Goal: Task Accomplishment & Management: Manage account settings

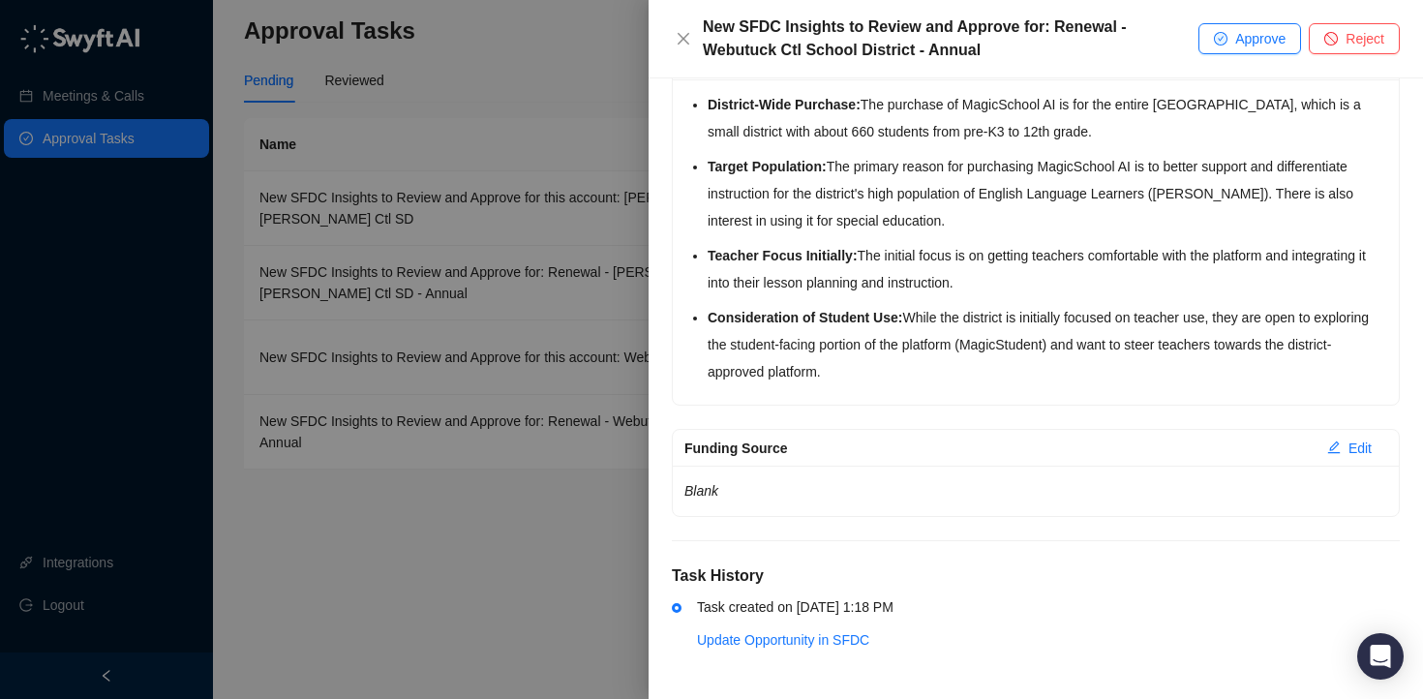
scroll to position [523, 0]
click at [1237, 38] on span "Approve" at bounding box center [1260, 38] width 50 height 21
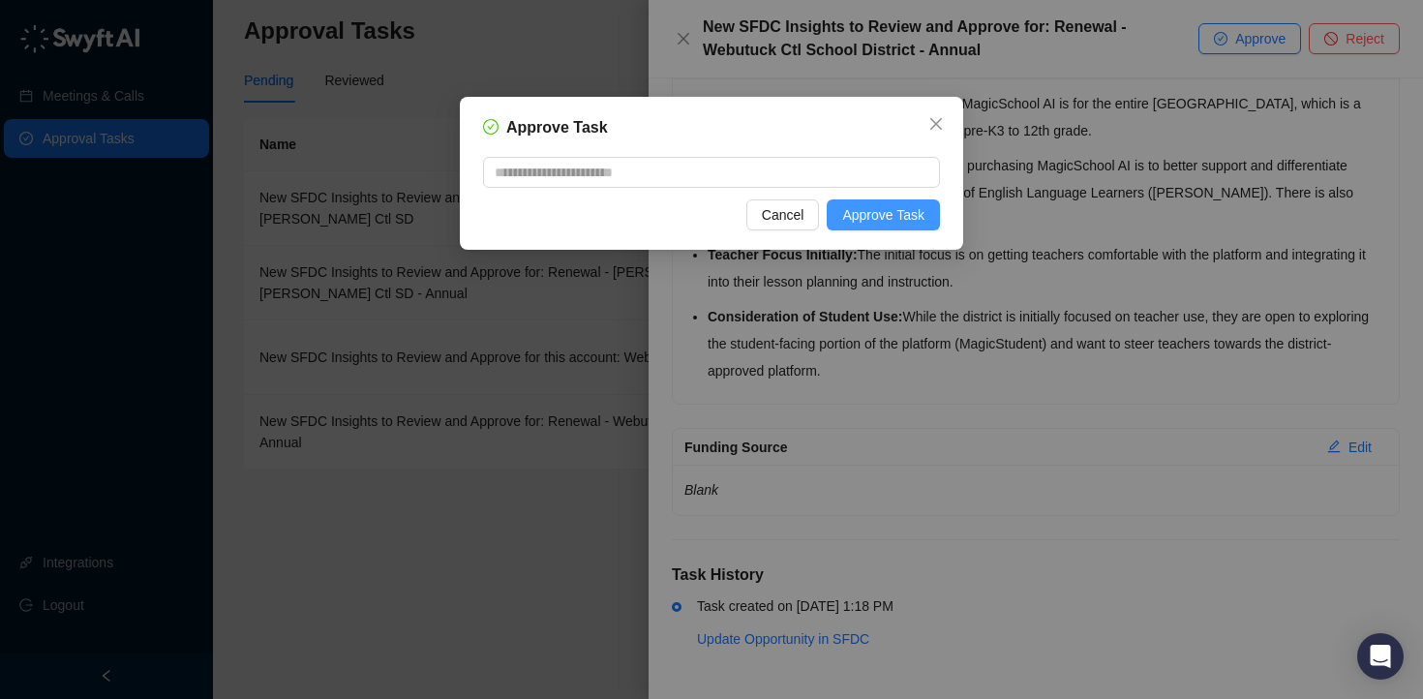
click at [889, 210] on span "Approve Task" at bounding box center [883, 214] width 82 height 21
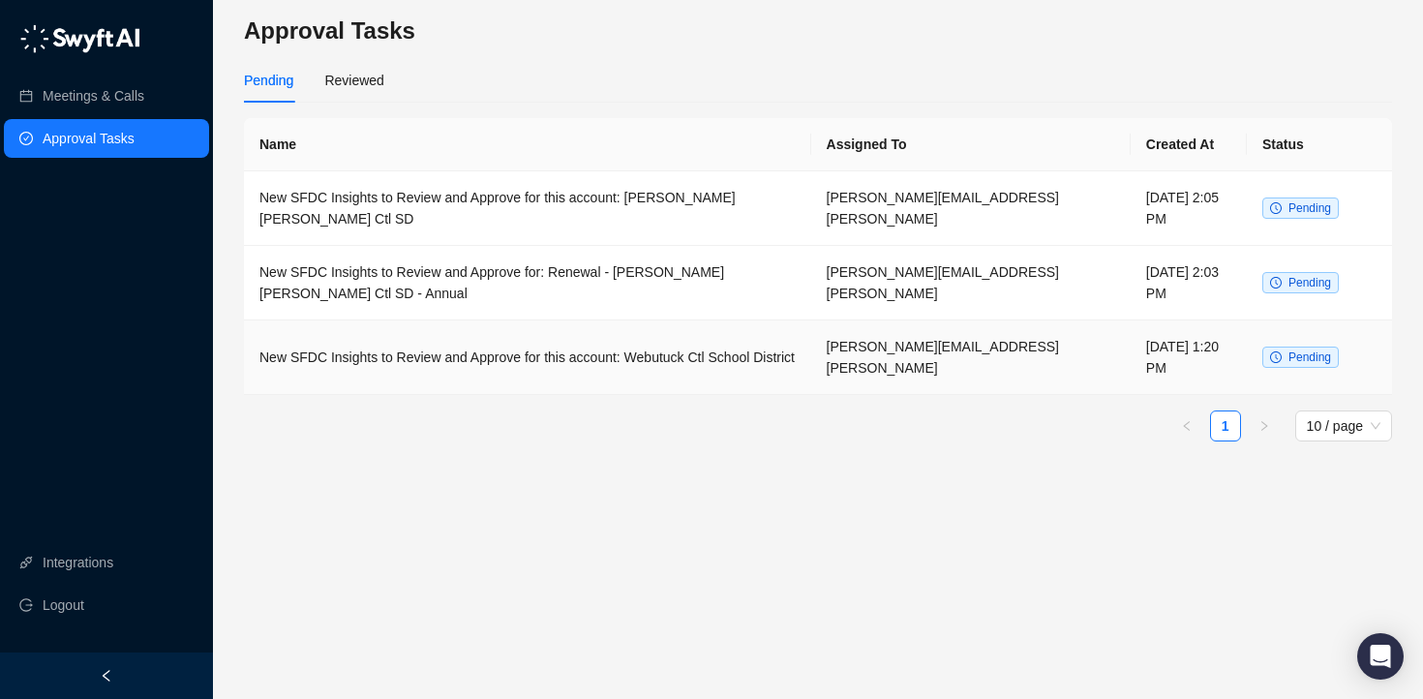
click at [682, 367] on td "New SFDC Insights to Review and Approve for this account: Webutuck Ctl School D…" at bounding box center [527, 357] width 567 height 75
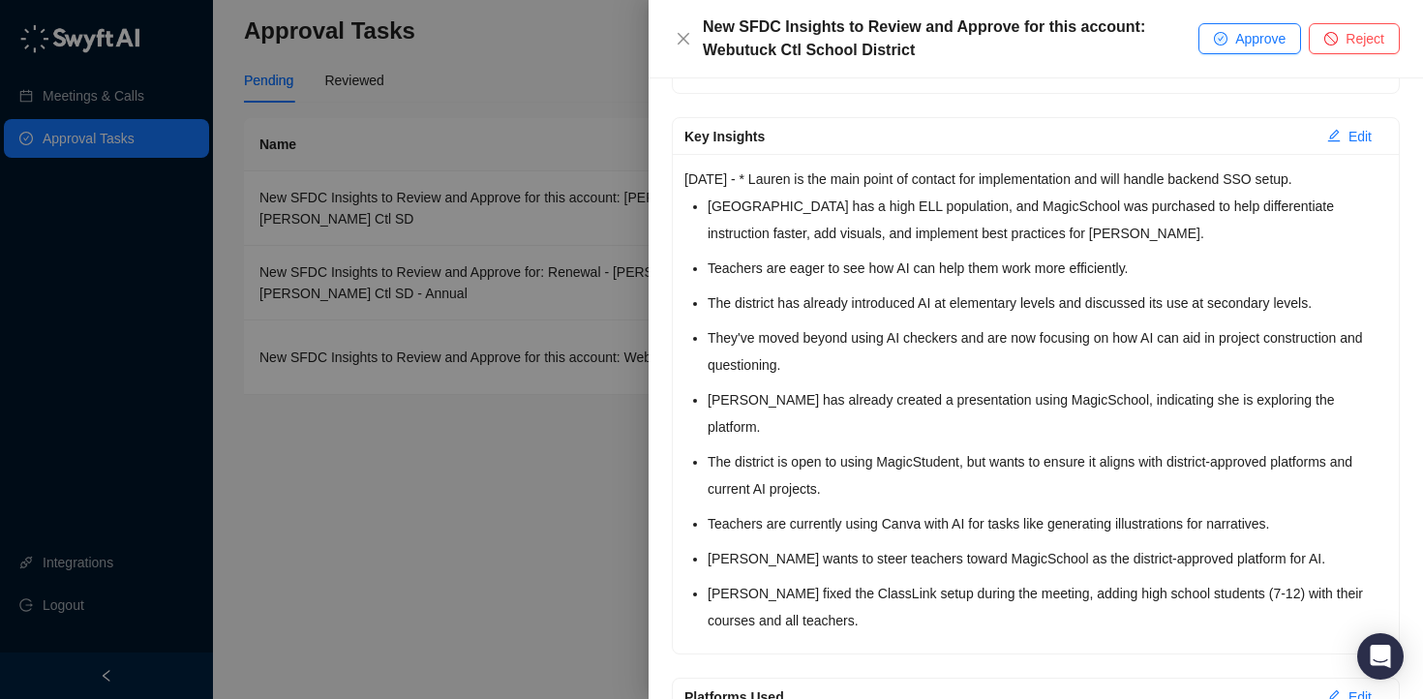
scroll to position [1443, 0]
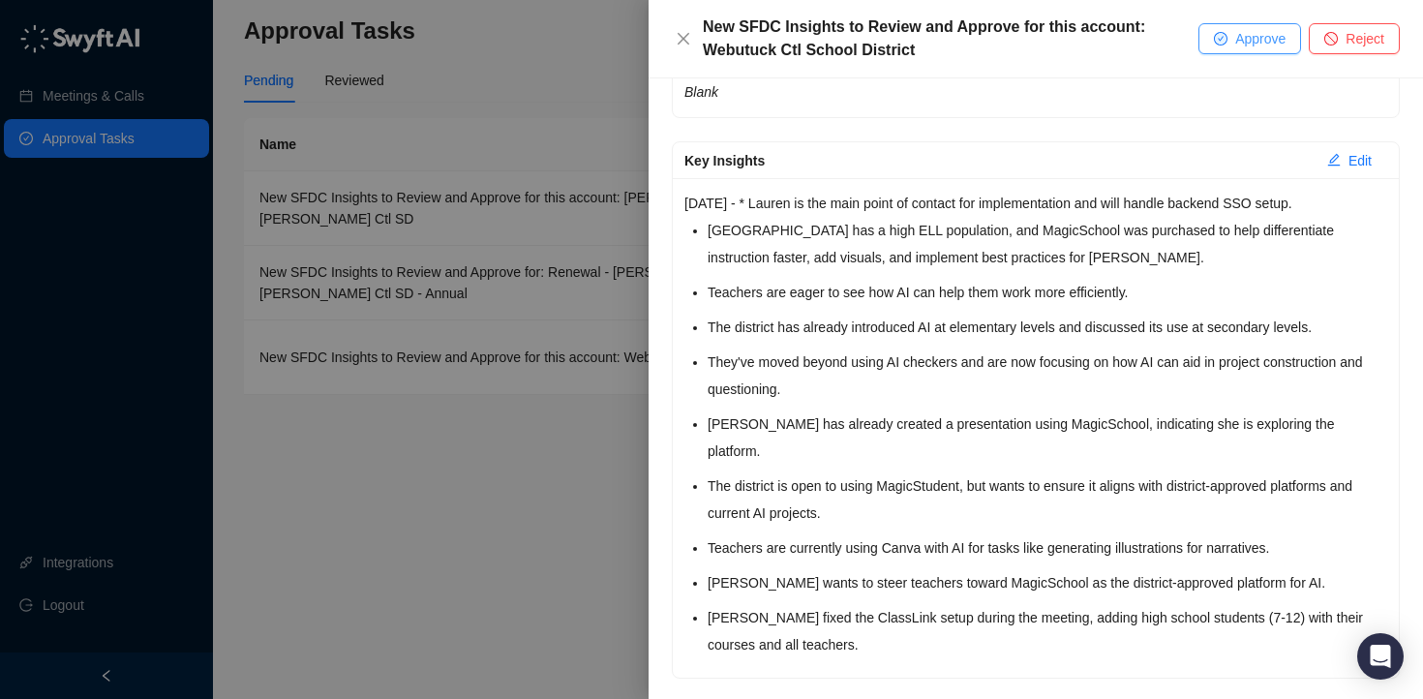
click at [1240, 43] on span "Approve" at bounding box center [1260, 38] width 50 height 21
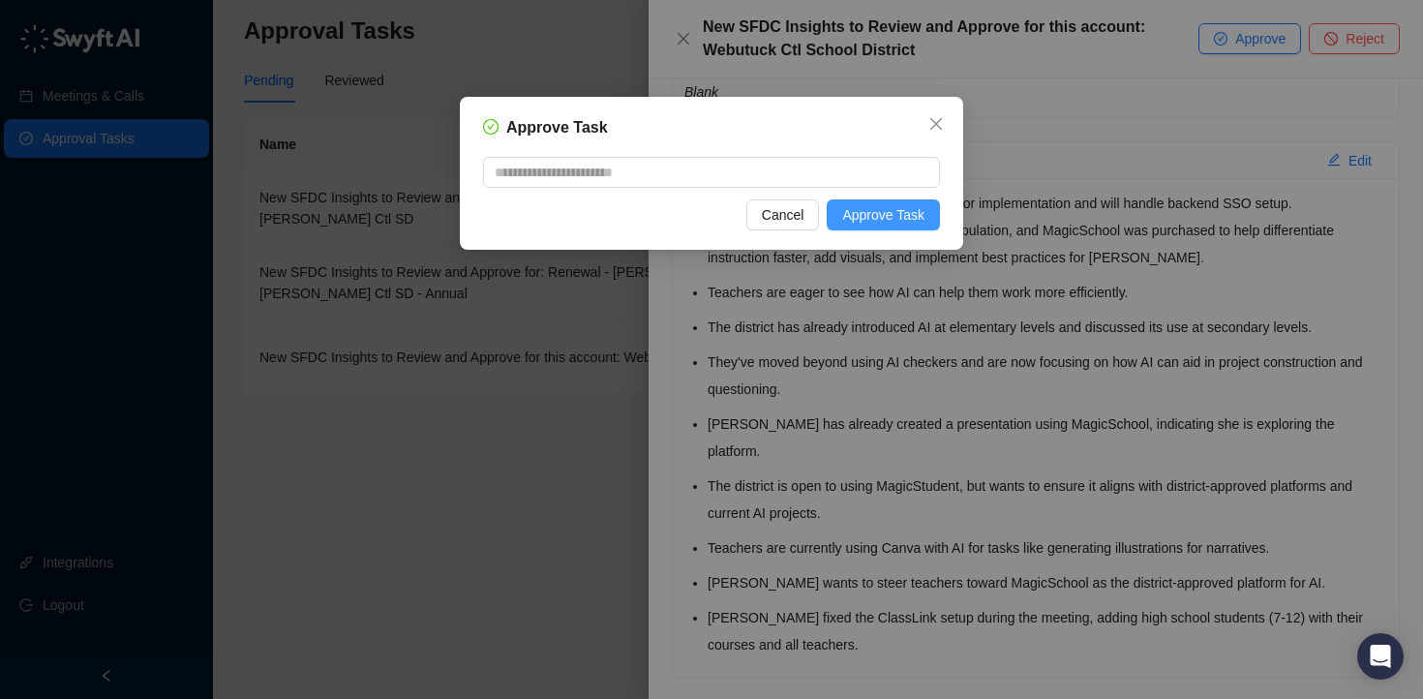
click at [907, 224] on span "Approve Task" at bounding box center [883, 214] width 82 height 21
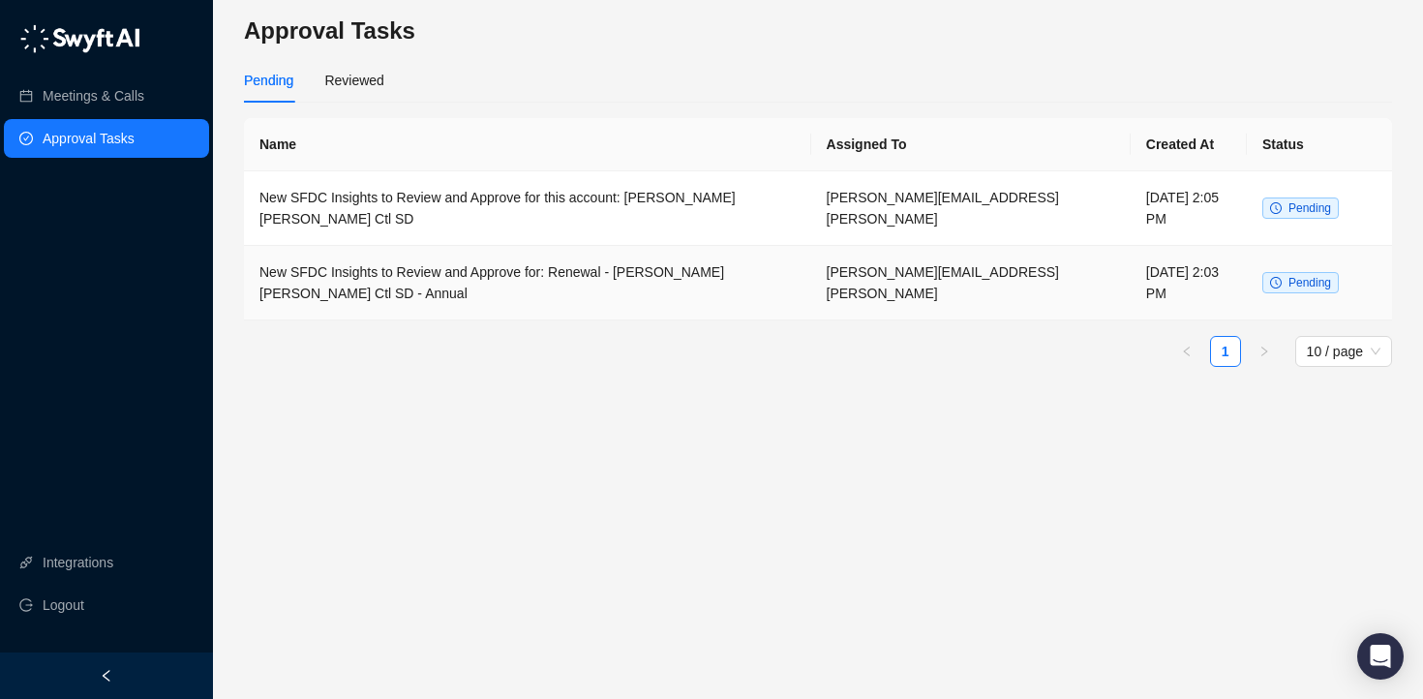
click at [565, 286] on td "New SFDC Insights to Review and Approve for: Renewal - [PERSON_NAME] [PERSON_NA…" at bounding box center [527, 283] width 567 height 75
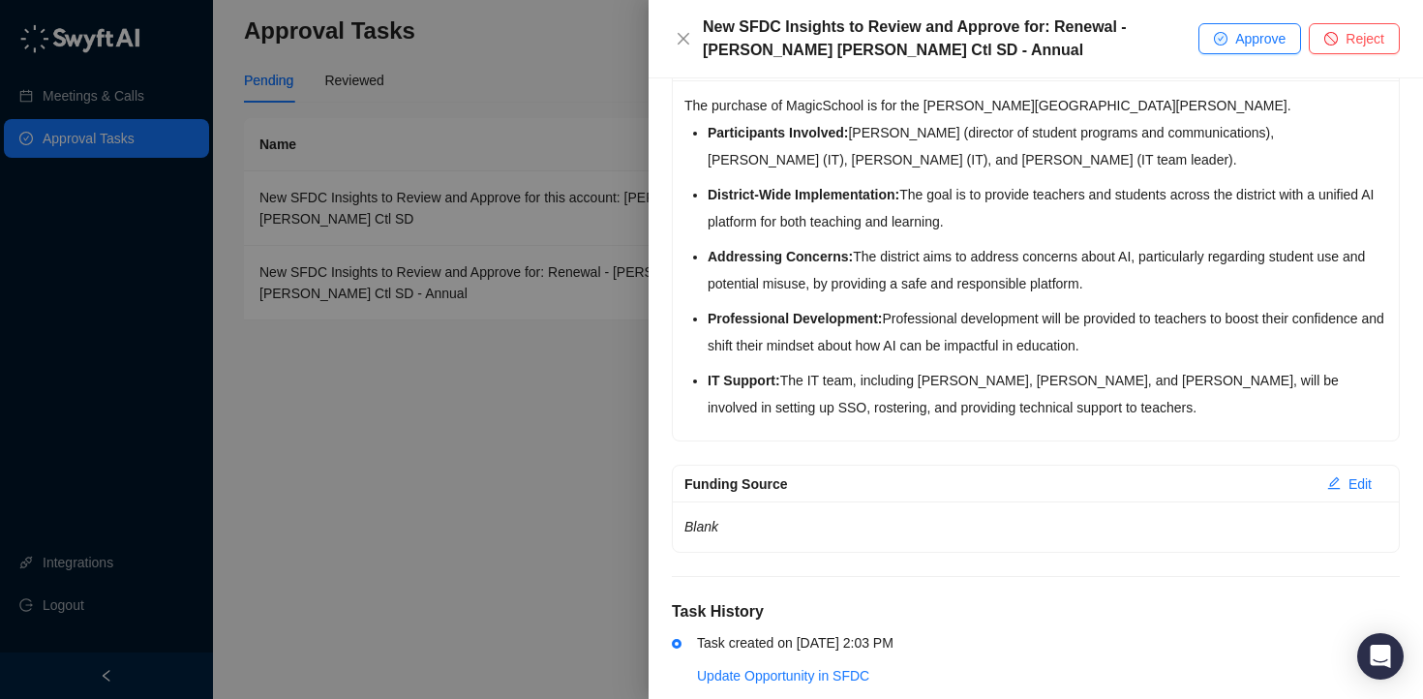
scroll to position [557, 0]
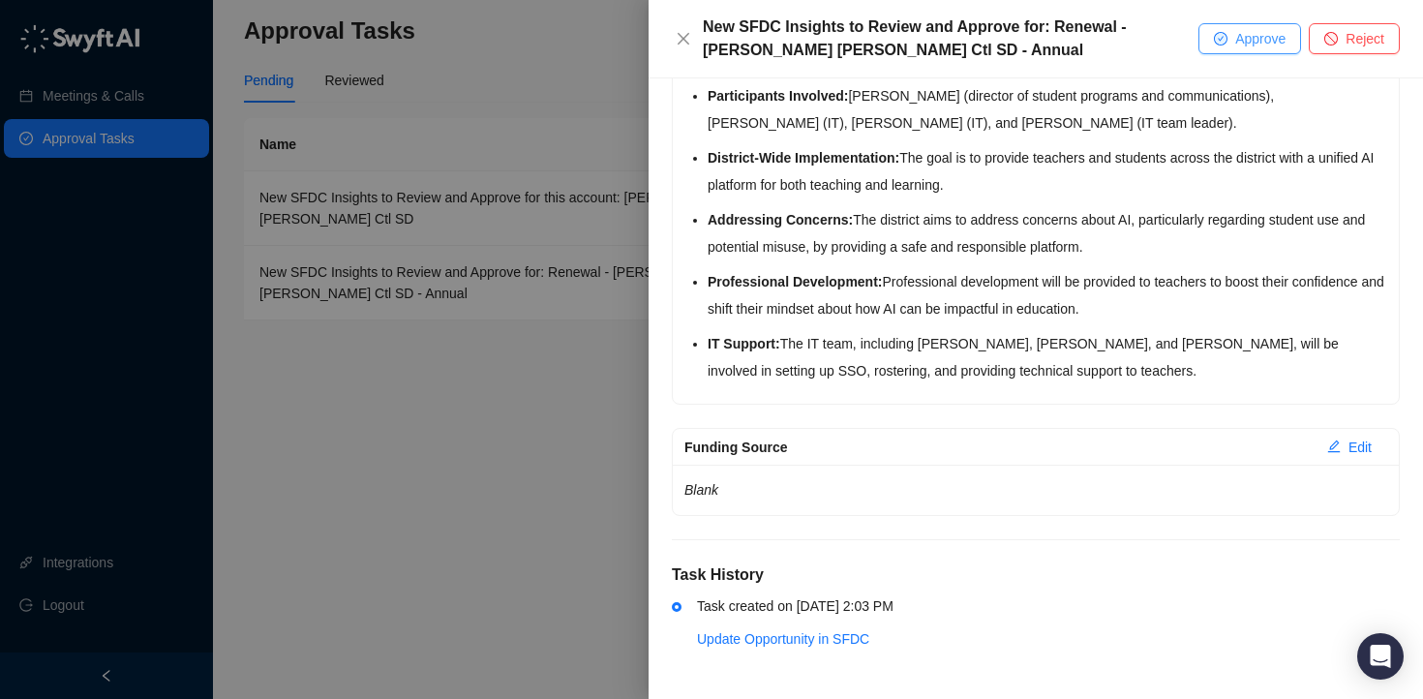
click at [1222, 42] on icon "check-circle" at bounding box center [1221, 39] width 12 height 12
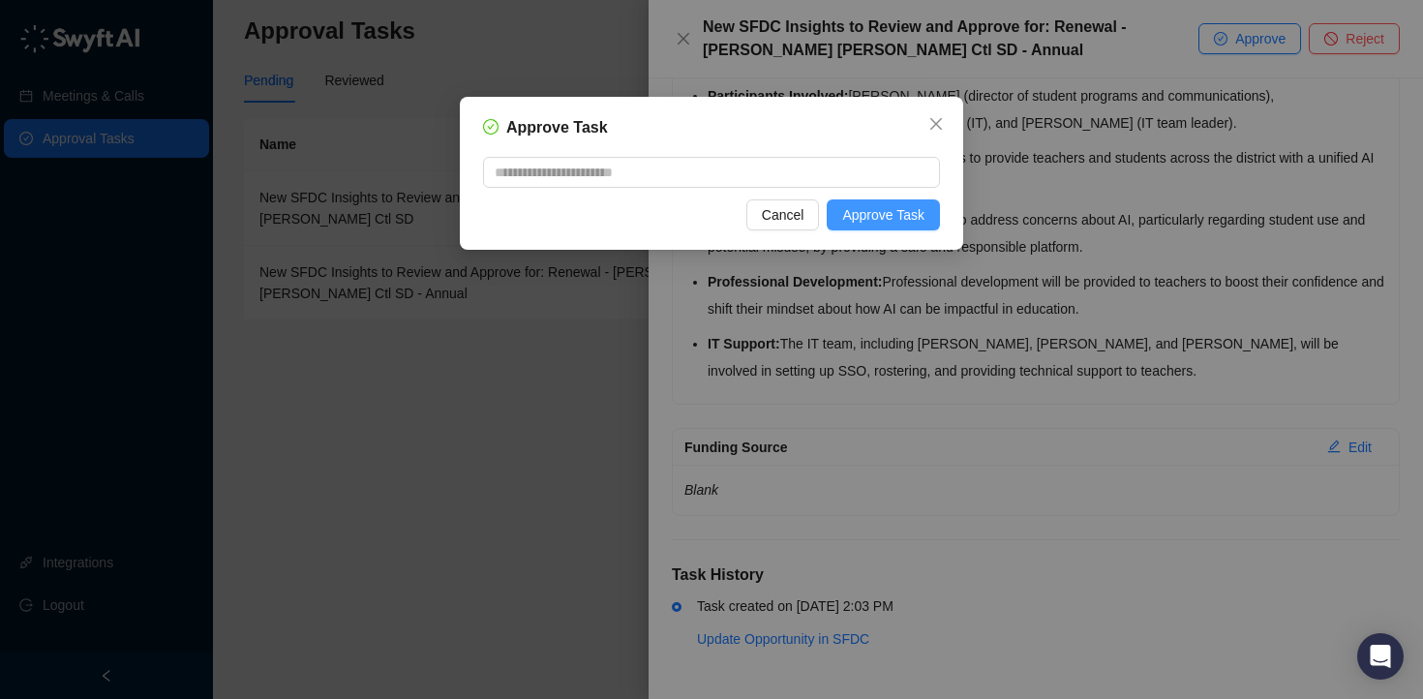
click at [878, 229] on button "Approve Task" at bounding box center [883, 214] width 113 height 31
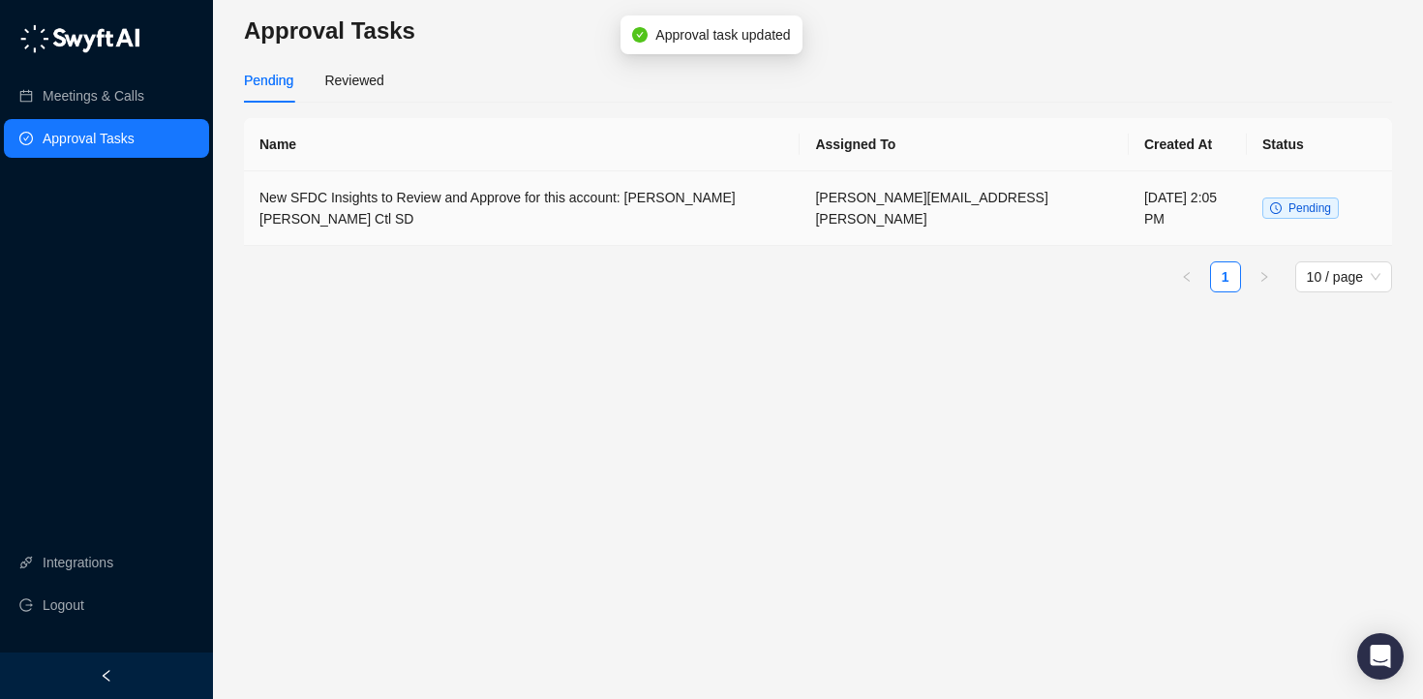
click at [526, 223] on td "New SFDC Insights to Review and Approve for this account: [PERSON_NAME] [PERSON…" at bounding box center [522, 208] width 556 height 75
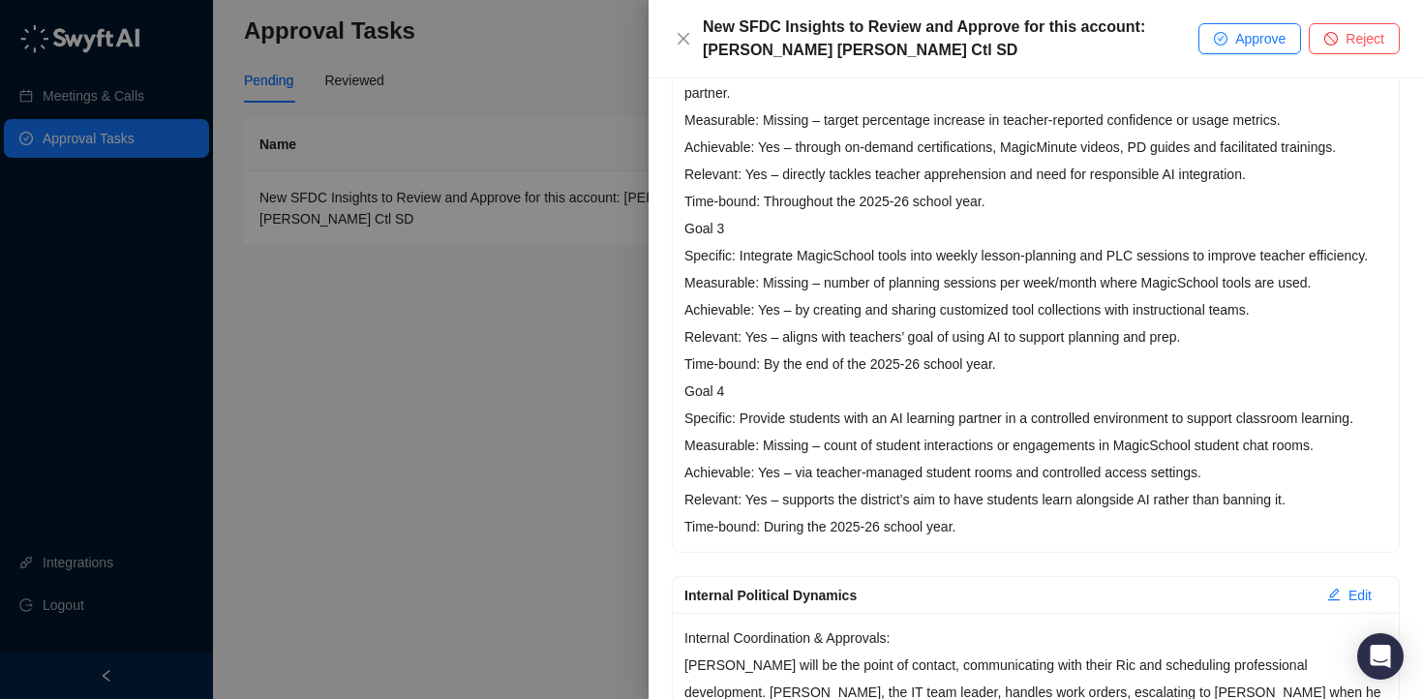
scroll to position [1111, 0]
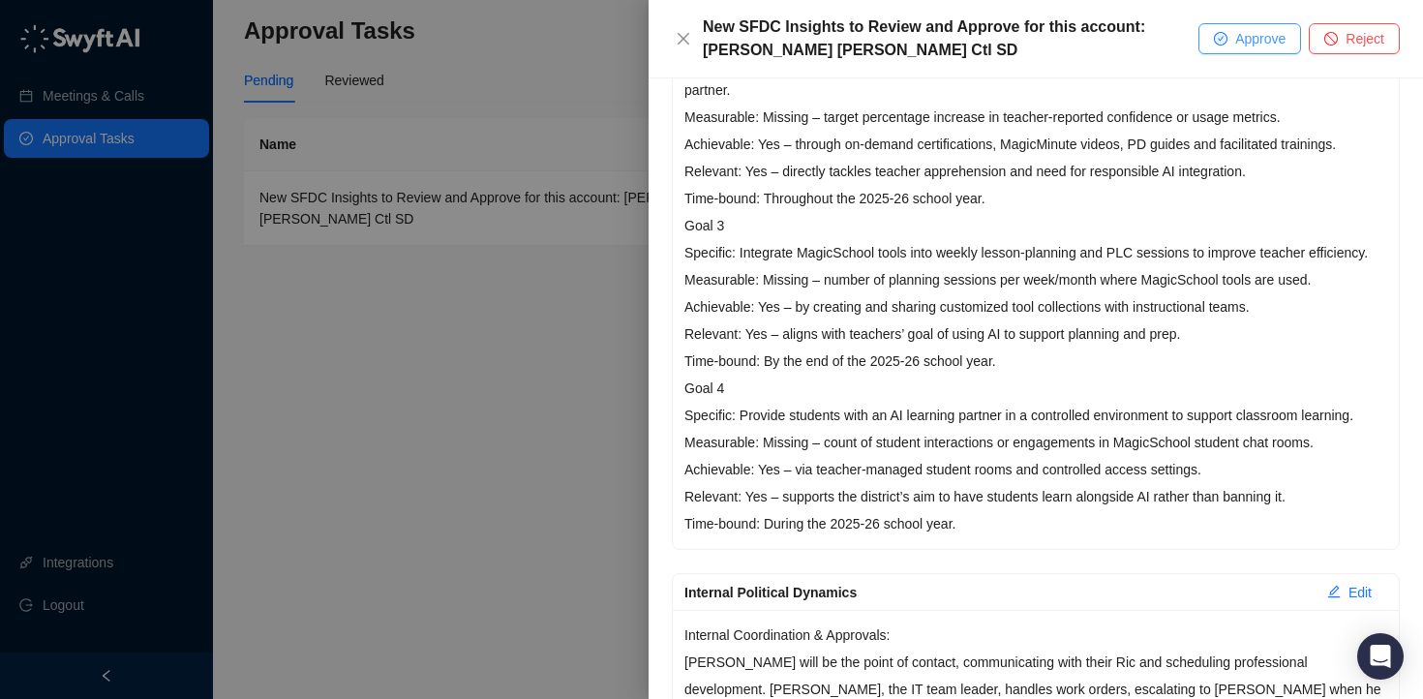
click at [1265, 45] on span "Approve" at bounding box center [1260, 38] width 50 height 21
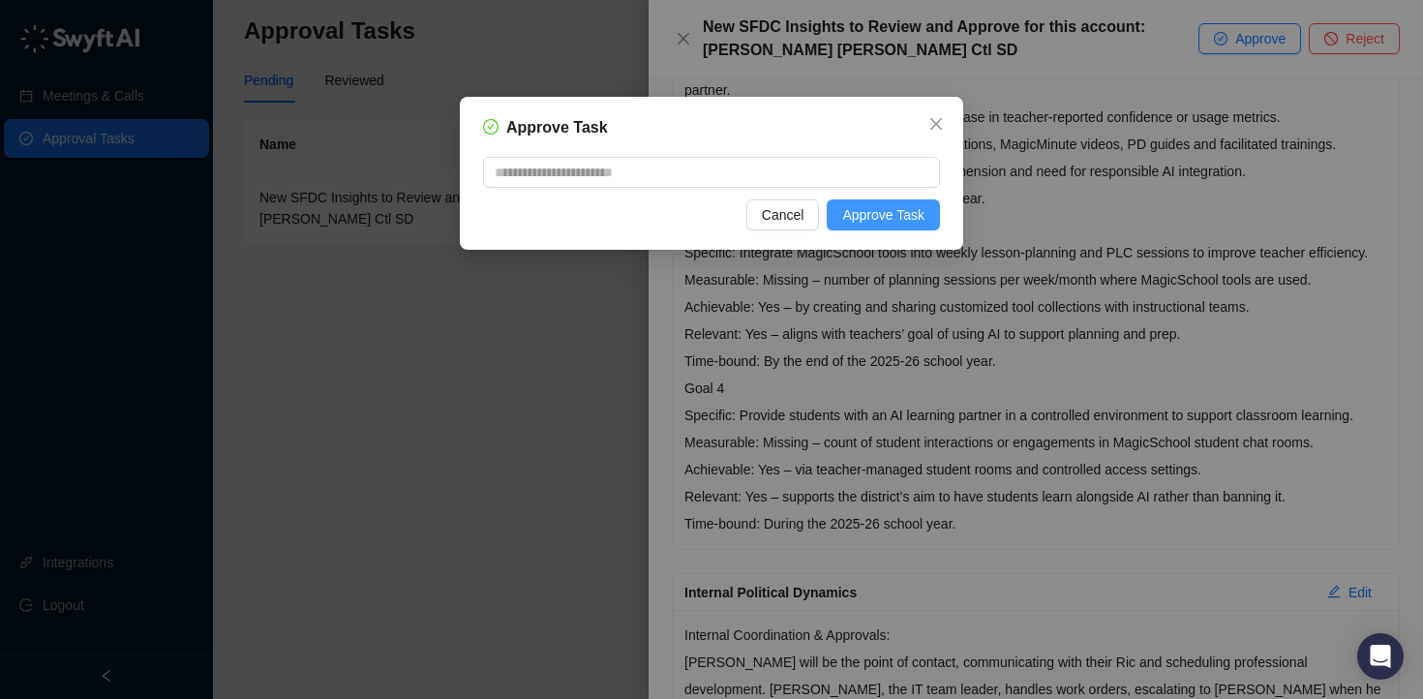
click at [908, 212] on span "Approve Task" at bounding box center [883, 214] width 82 height 21
